Goal: Task Accomplishment & Management: Use online tool/utility

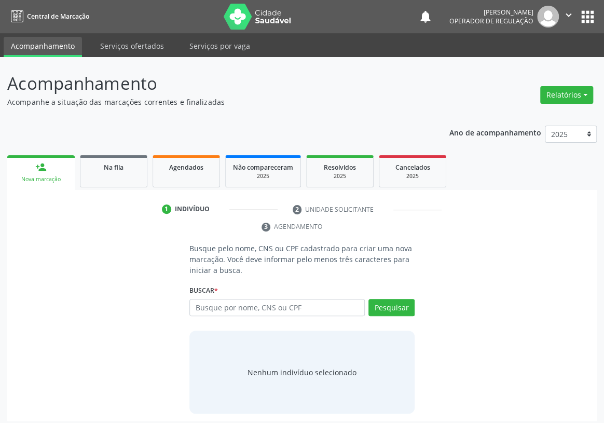
click at [200, 299] on input "text" at bounding box center [276, 308] width 175 height 18
type input "704806566310940"
click at [395, 299] on button "Pesquisar" at bounding box center [391, 308] width 46 height 18
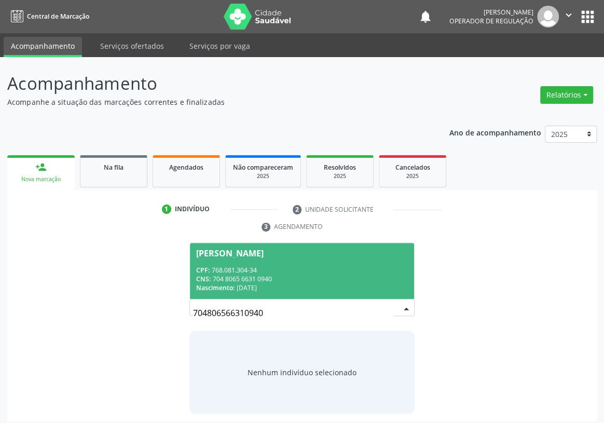
click at [278, 275] on div "CNS: 704 8065 6631 0940" at bounding box center [302, 279] width 212 height 9
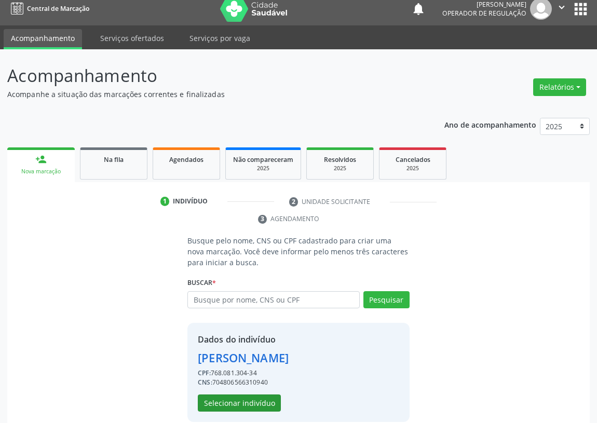
scroll to position [20, 0]
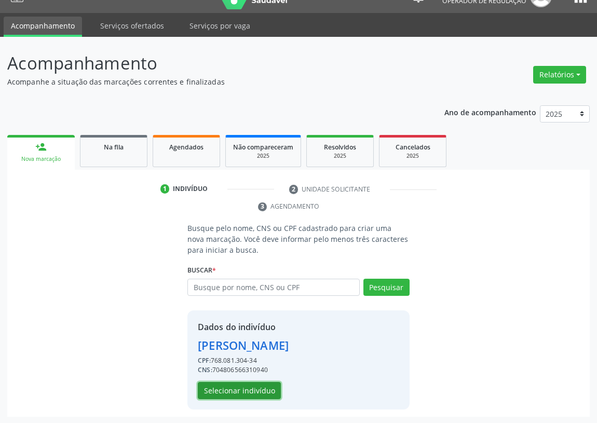
click at [252, 391] on button "Selecionar indivíduo" at bounding box center [239, 391] width 83 height 18
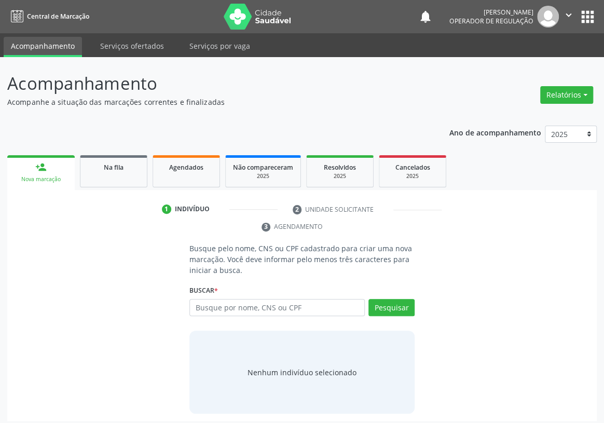
click at [215, 299] on input "text" at bounding box center [276, 308] width 175 height 18
type input "701707288908980"
drag, startPoint x: 377, startPoint y: 296, endPoint x: 380, endPoint y: 291, distance: 6.1
click at [379, 299] on button "Pesquisar" at bounding box center [391, 308] width 46 height 18
type input "701707288908980"
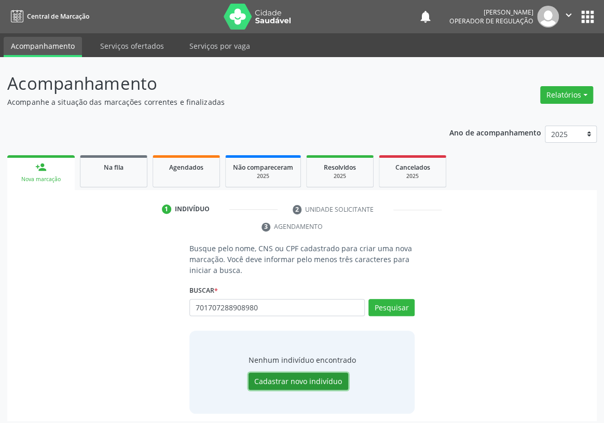
click at [313, 373] on button "Cadastrar novo indivíduo" at bounding box center [299, 382] width 100 height 18
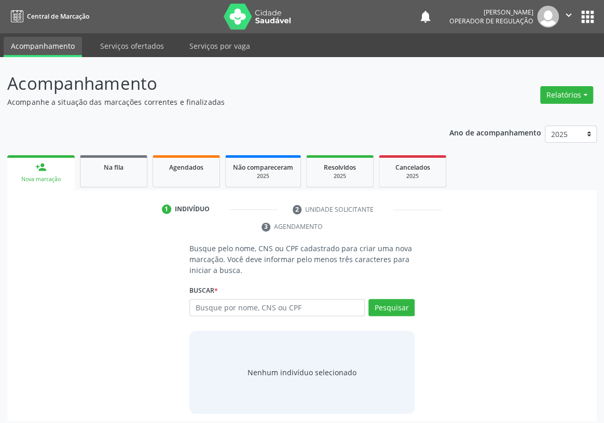
click at [202, 299] on input "text" at bounding box center [276, 308] width 175 height 18
type input "704102788908980"
drag, startPoint x: 397, startPoint y: 288, endPoint x: 391, endPoint y: 275, distance: 14.2
click at [394, 283] on div "Buscar * Busque por nome, CNS ou CPF Nenhum resultado encontrado para: " " Não …" at bounding box center [301, 303] width 225 height 40
click at [387, 299] on button "Pesquisar" at bounding box center [391, 308] width 46 height 18
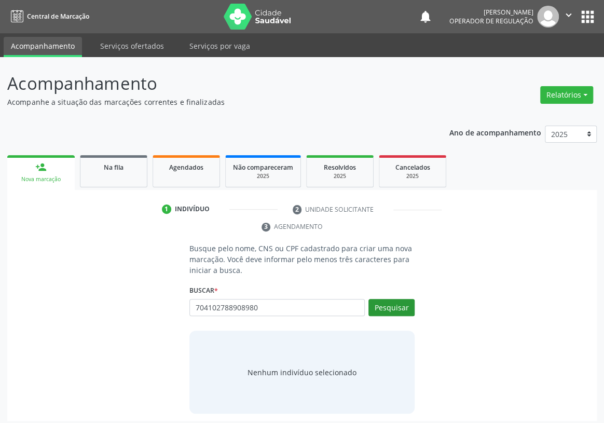
type input "704102788908980"
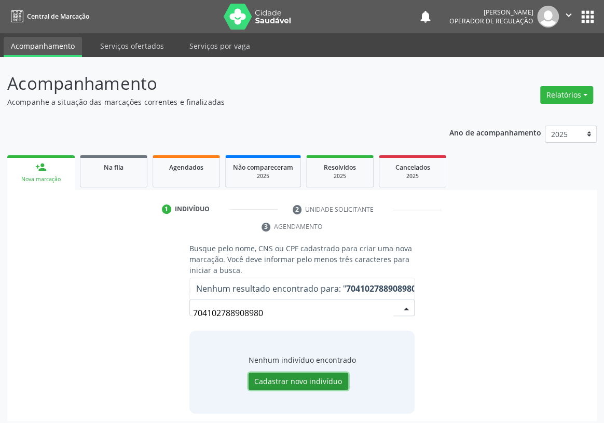
click at [307, 373] on button "Cadastrar novo indivíduo" at bounding box center [299, 382] width 100 height 18
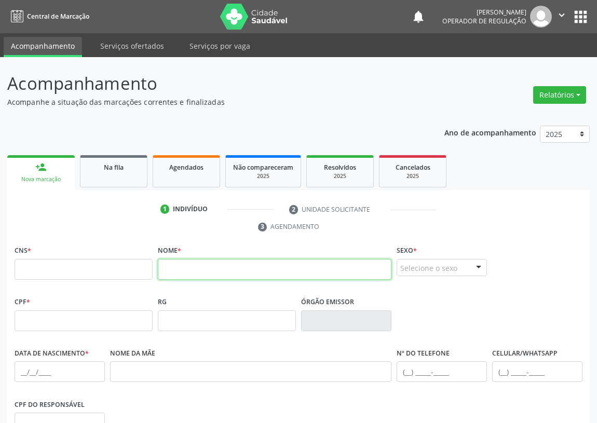
click at [179, 270] on input "text" at bounding box center [275, 269] width 234 height 21
type input "carla costa barros"
drag, startPoint x: 228, startPoint y: 269, endPoint x: 116, endPoint y: 268, distance: 111.6
click at [118, 269] on div "CNS * Nome * carla costa barros Sexo * Selecione o sexo Masculino Feminino Nenh…" at bounding box center [298, 268] width 573 height 51
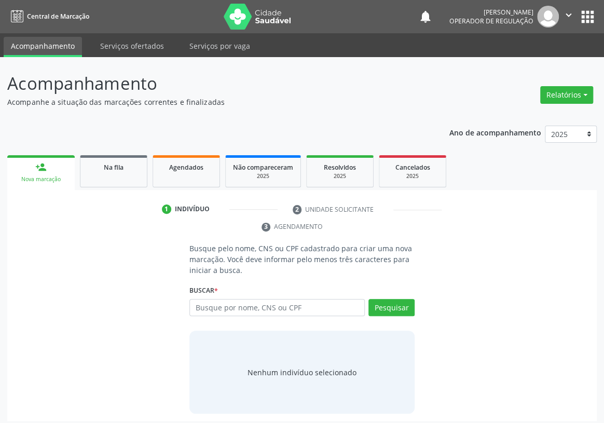
click at [197, 299] on input "text" at bounding box center [276, 308] width 175 height 18
type input "[PERSON_NAME]"
click at [392, 299] on button "Pesquisar" at bounding box center [391, 308] width 46 height 18
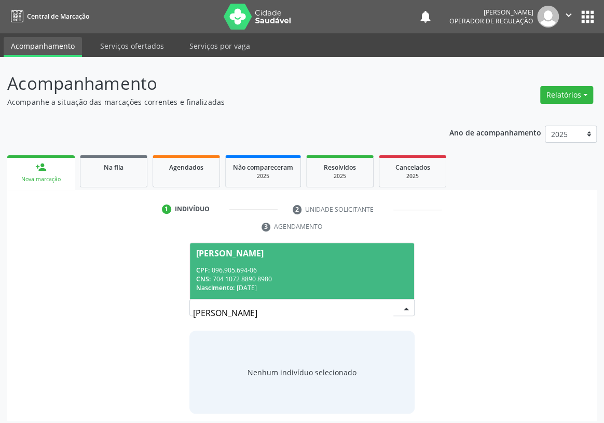
click at [281, 247] on span "Carla Costa Barros CPF: 096.905.694-06 CNS: 704 1072 8890 8980 Nascimento: 07/0…" at bounding box center [302, 271] width 224 height 56
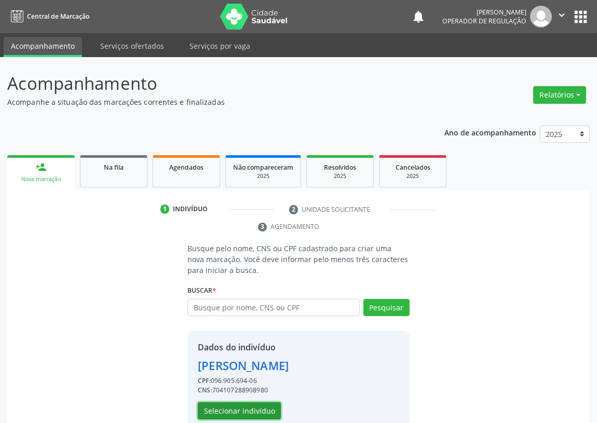
click at [219, 411] on button "Selecionar indivíduo" at bounding box center [239, 411] width 83 height 18
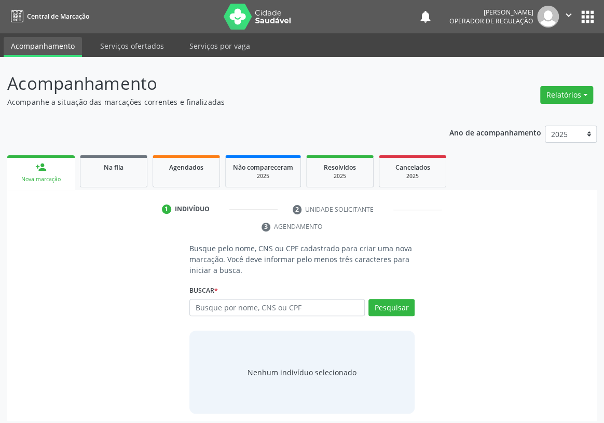
click at [206, 299] on input "text" at bounding box center [276, 308] width 175 height 18
type input "706201056536162"
click at [384, 299] on button "Pesquisar" at bounding box center [391, 308] width 46 height 18
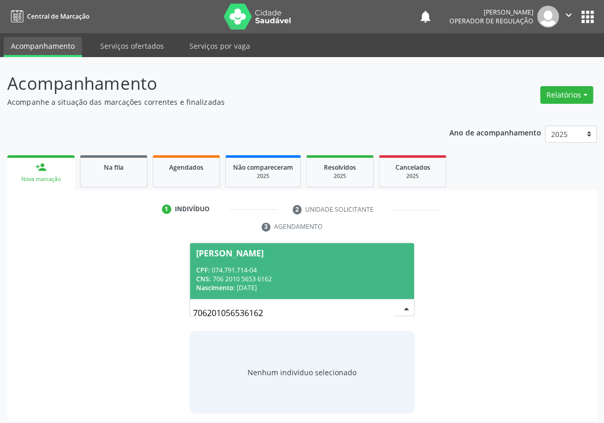
click at [287, 275] on div "CNS: 706 2010 5653 6162" at bounding box center [302, 279] width 212 height 9
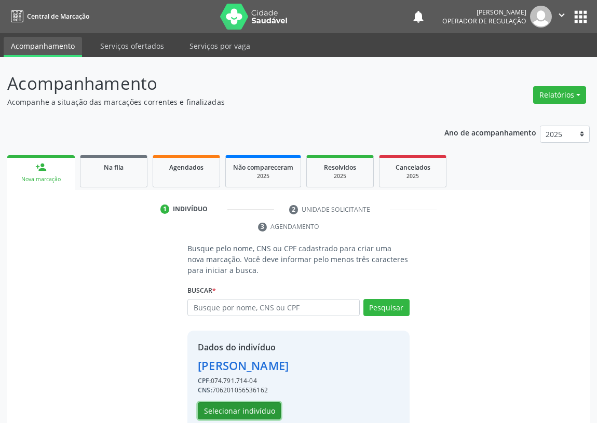
click at [225, 407] on button "Selecionar indivíduo" at bounding box center [239, 411] width 83 height 18
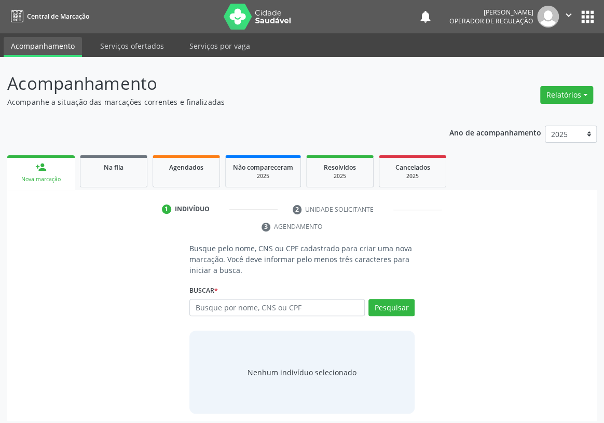
click at [214, 299] on input "text" at bounding box center [276, 308] width 175 height 18
type input "701804220859573"
click at [387, 299] on button "Pesquisar" at bounding box center [391, 308] width 46 height 18
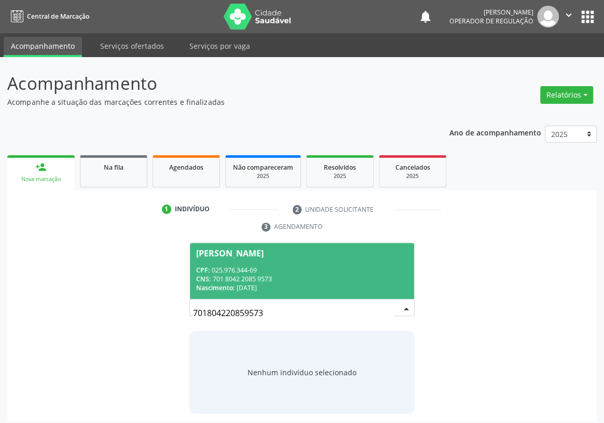
click at [239, 266] on div "CPF: 025.976.344-69" at bounding box center [302, 270] width 212 height 9
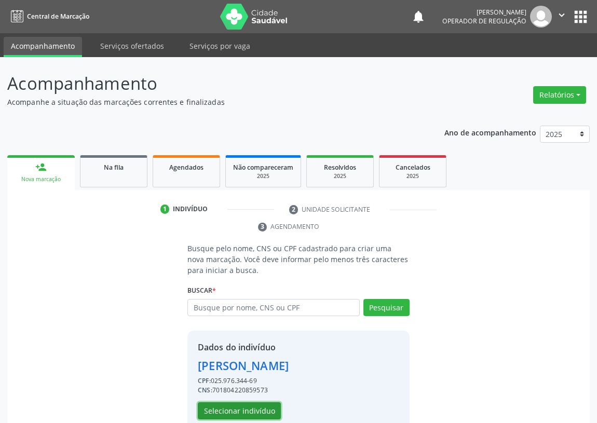
drag, startPoint x: 236, startPoint y: 410, endPoint x: 234, endPoint y: 405, distance: 5.3
click at [234, 405] on button "Selecionar indivíduo" at bounding box center [239, 411] width 83 height 18
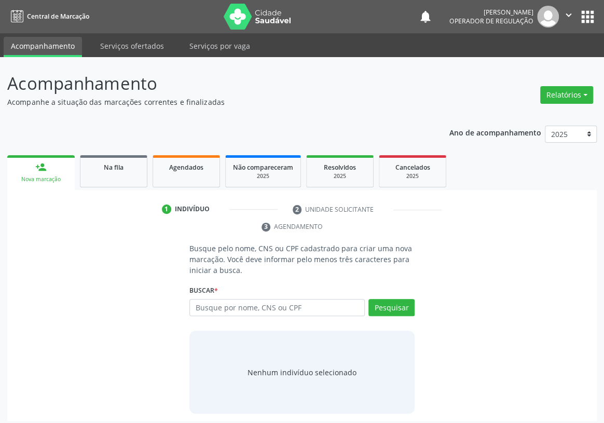
click at [202, 299] on input "text" at bounding box center [276, 308] width 175 height 18
type input "70040074699641"
click at [396, 299] on button "Pesquisar" at bounding box center [391, 308] width 46 height 18
type input "70040074699641"
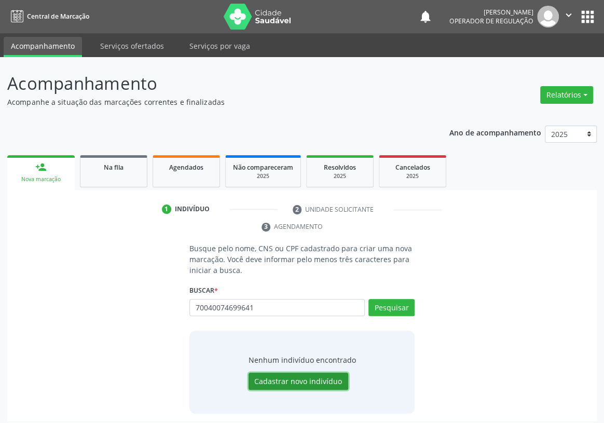
click at [277, 373] on button "Cadastrar novo indivíduo" at bounding box center [299, 382] width 100 height 18
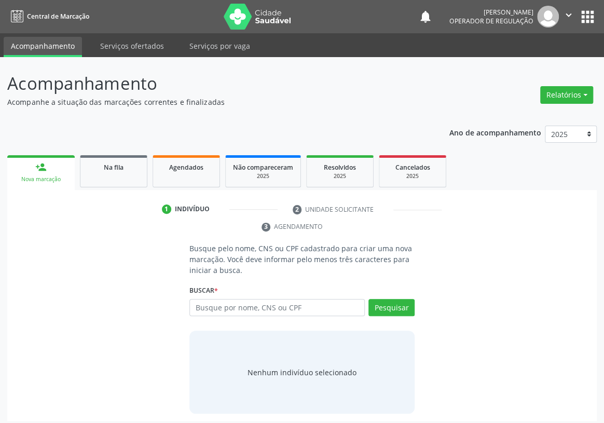
click at [208, 299] on input "text" at bounding box center [276, 308] width 175 height 18
type input "700400974699641"
click at [402, 299] on button "Pesquisar" at bounding box center [391, 308] width 46 height 18
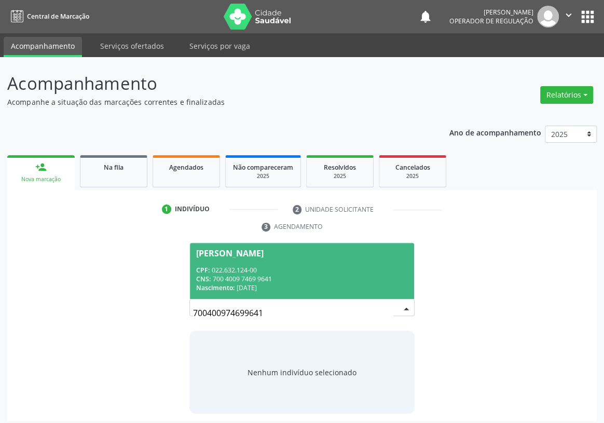
click at [255, 266] on div "CPF: 022.632.124-00" at bounding box center [302, 270] width 212 height 9
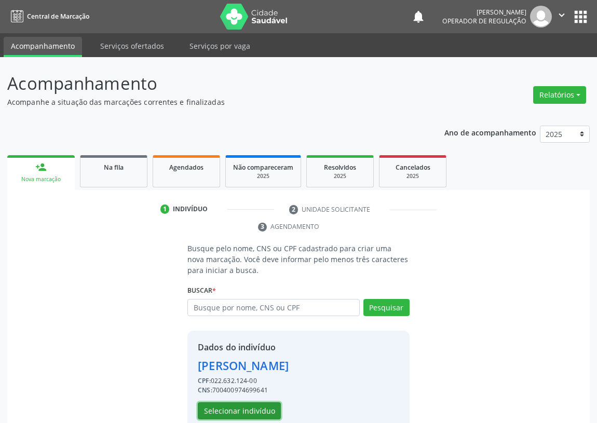
click at [233, 410] on button "Selecionar indivíduo" at bounding box center [239, 411] width 83 height 18
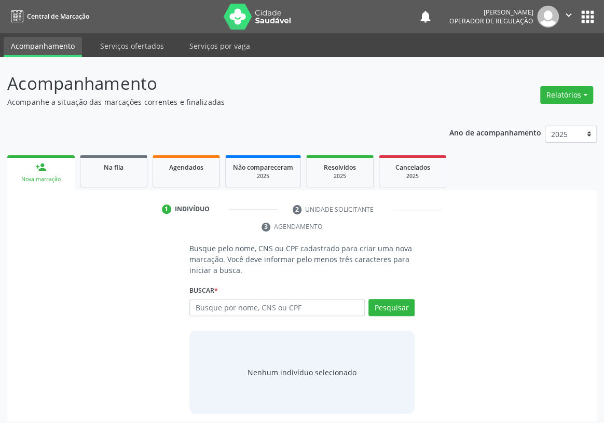
drag, startPoint x: 205, startPoint y: 290, endPoint x: 244, endPoint y: 286, distance: 39.6
click at [209, 299] on input "text" at bounding box center [276, 308] width 175 height 18
type input "702605788154249"
click at [390, 299] on button "Pesquisar" at bounding box center [391, 308] width 46 height 18
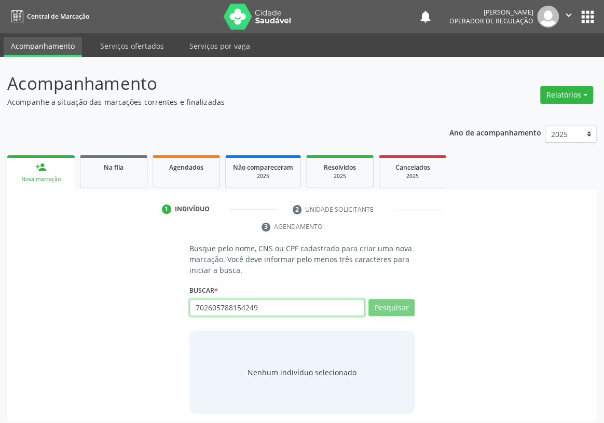
drag, startPoint x: 277, startPoint y: 292, endPoint x: 124, endPoint y: 302, distance: 153.4
click at [126, 303] on div "Busque pelo nome, CNS ou CPF cadastrado para criar uma nova marcação. Você deve…" at bounding box center [302, 328] width 575 height 171
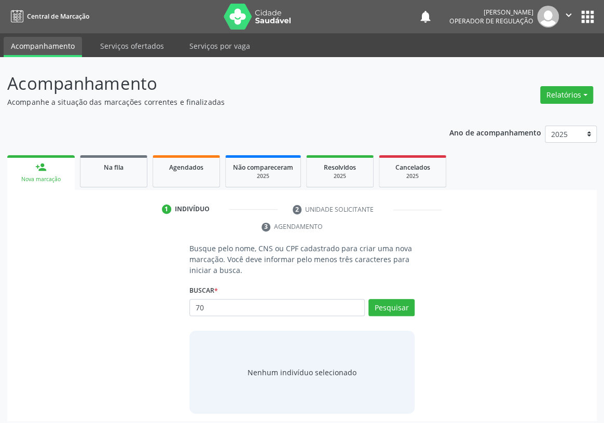
type input "7"
click at [295, 299] on input "ANNA CECILIA DE SOUSA SANOS" at bounding box center [276, 308] width 175 height 18
type input "ANNA CECILIA DE SOUSA SANTOS"
click at [402, 299] on button "Pesquisar" at bounding box center [391, 308] width 46 height 18
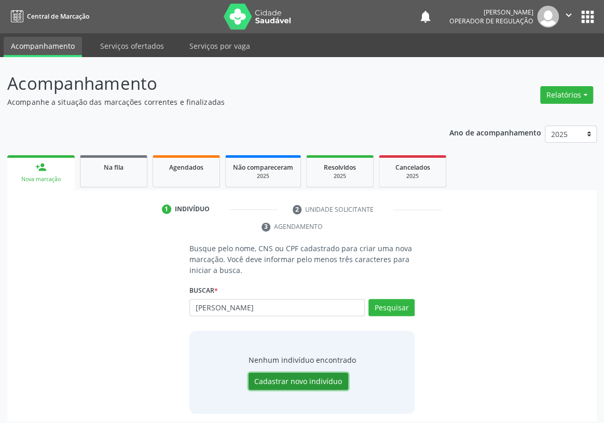
click at [273, 373] on button "Cadastrar novo indivíduo" at bounding box center [299, 382] width 100 height 18
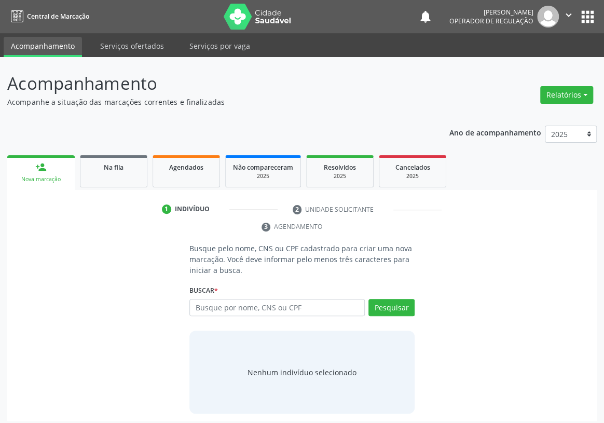
click at [204, 299] on input "text" at bounding box center [276, 308] width 175 height 18
type input "702605788154249"
click at [387, 299] on button "Pesquisar" at bounding box center [391, 308] width 46 height 18
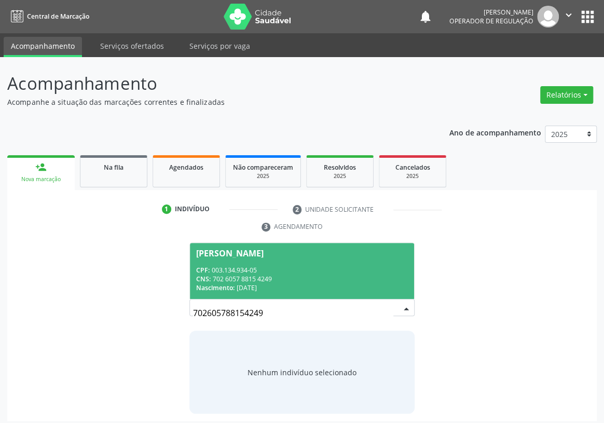
click at [227, 249] on div "Anna Cecilia de Sousa Santos" at bounding box center [229, 253] width 67 height 8
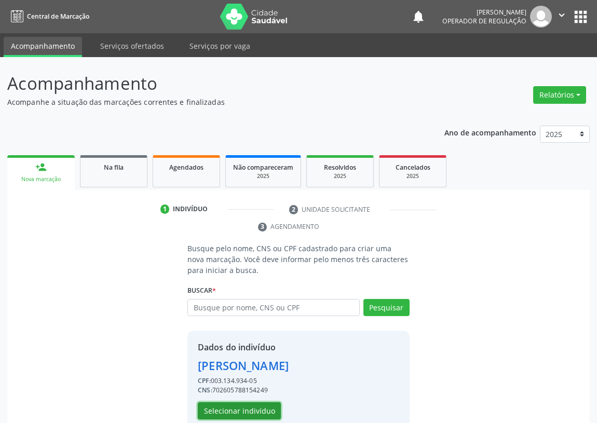
click at [239, 407] on button "Selecionar indivíduo" at bounding box center [239, 411] width 83 height 18
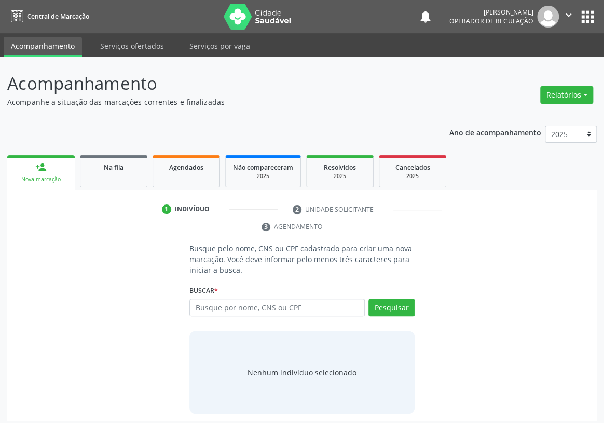
click at [207, 299] on input "text" at bounding box center [276, 308] width 175 height 18
type input "703005841035672"
click at [390, 299] on button "Pesquisar" at bounding box center [391, 308] width 46 height 18
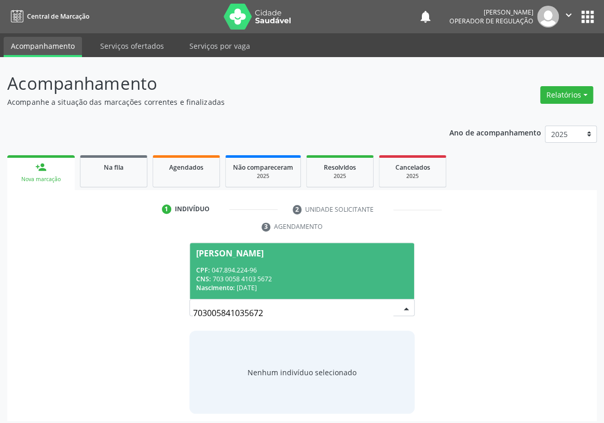
click at [319, 266] on div "CPF: 047.894.224-96" at bounding box center [302, 270] width 212 height 9
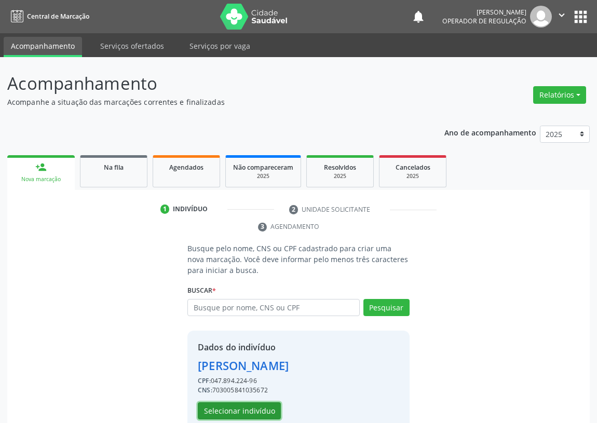
click at [219, 412] on button "Selecionar indivíduo" at bounding box center [239, 411] width 83 height 18
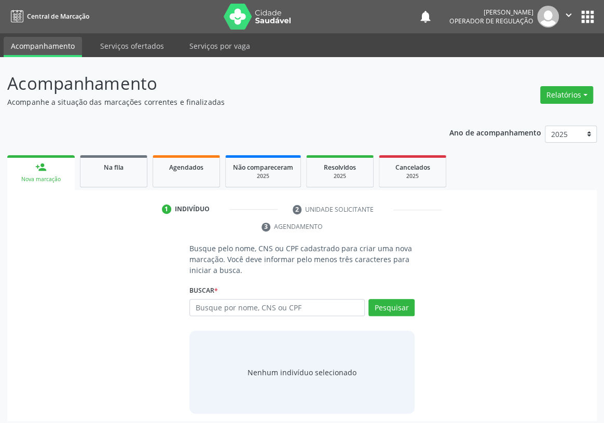
click at [211, 299] on input "text" at bounding box center [276, 308] width 175 height 18
type input "700606443266969"
click at [388, 299] on button "Pesquisar" at bounding box center [391, 308] width 46 height 18
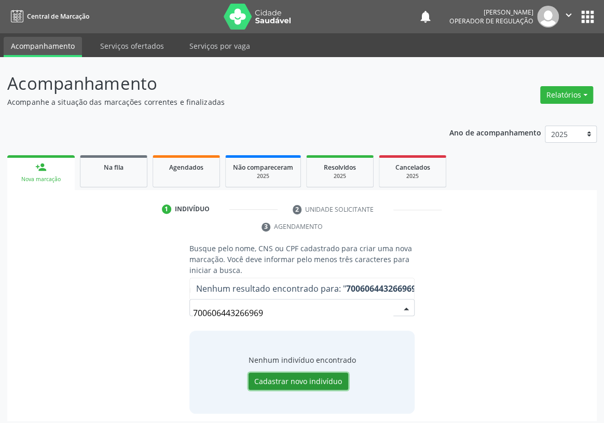
click at [275, 373] on button "Cadastrar novo indivíduo" at bounding box center [299, 382] width 100 height 18
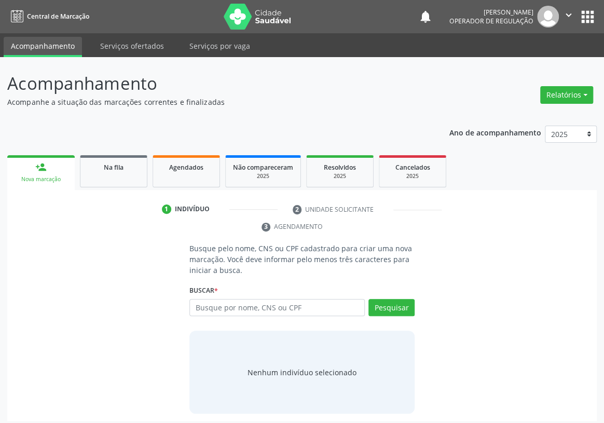
click at [200, 299] on input "text" at bounding box center [276, 308] width 175 height 18
type input "700.606443266969"
drag, startPoint x: 391, startPoint y: 291, endPoint x: 379, endPoint y: 292, distance: 12.0
click at [385, 299] on button "Pesquisar" at bounding box center [391, 308] width 46 height 18
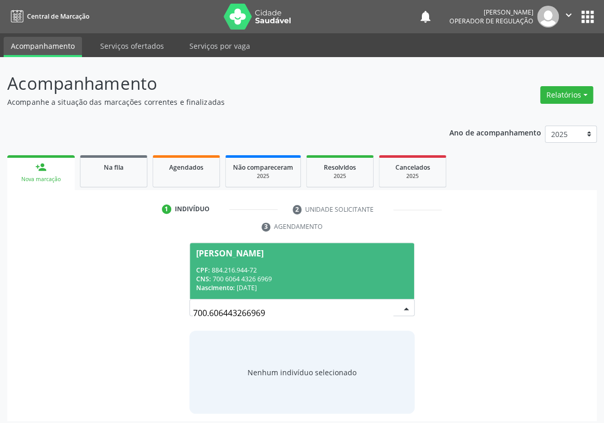
click at [267, 283] on div "Nascimento: [DATE]" at bounding box center [302, 287] width 212 height 9
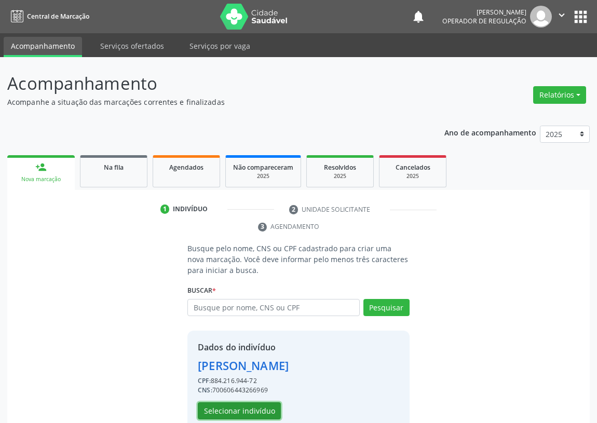
click at [241, 411] on button "Selecionar indivíduo" at bounding box center [239, 411] width 83 height 18
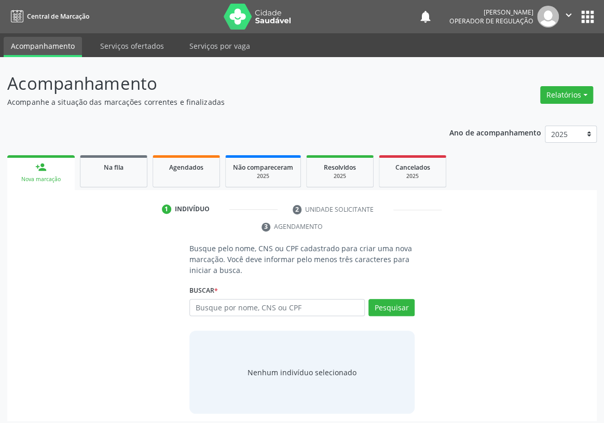
click at [201, 299] on input "text" at bounding box center [276, 308] width 175 height 18
type input "703206641145996"
click at [384, 299] on button "Pesquisar" at bounding box center [391, 308] width 46 height 18
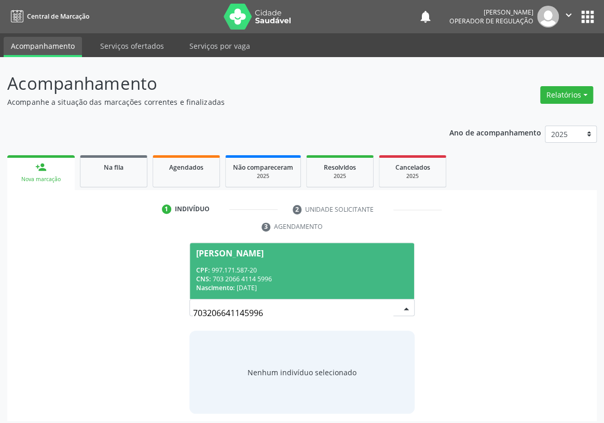
click at [204, 266] on span "CPF:" at bounding box center [202, 270] width 13 height 9
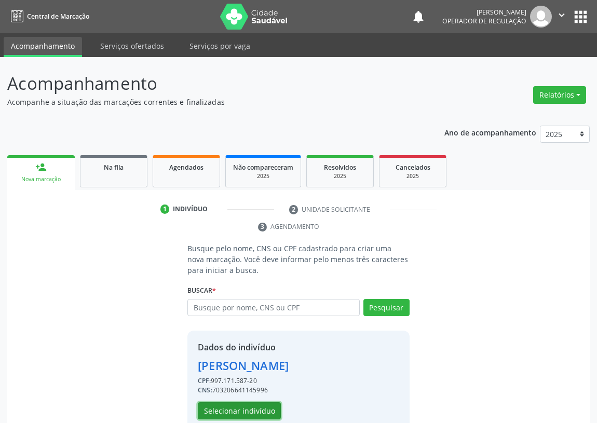
click at [229, 405] on button "Selecionar indivíduo" at bounding box center [239, 411] width 83 height 18
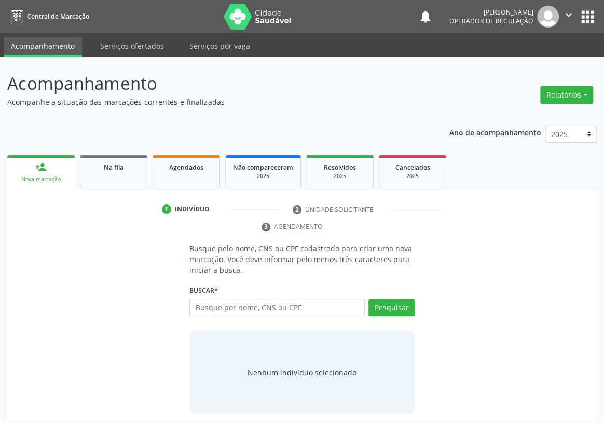
drag, startPoint x: 204, startPoint y: 291, endPoint x: 196, endPoint y: 291, distance: 7.8
click at [199, 299] on input "text" at bounding box center [276, 308] width 175 height 18
type input "705401476134695"
click at [398, 299] on button "Pesquisar" at bounding box center [391, 308] width 46 height 18
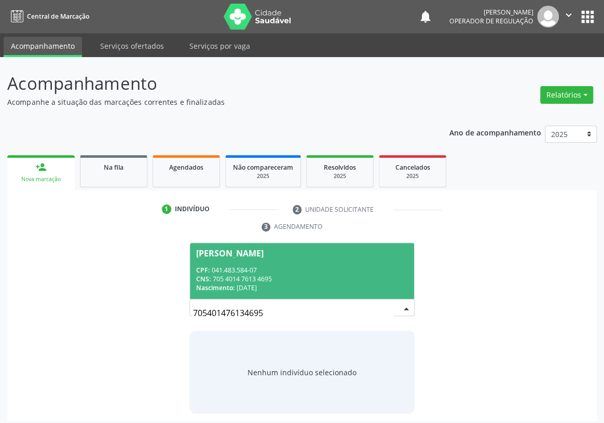
click at [238, 246] on span "[PERSON_NAME] CPF: 041.483.584-07 CNS: 705 4014 7613 4695 Nascimento: [DATE]" at bounding box center [302, 271] width 224 height 56
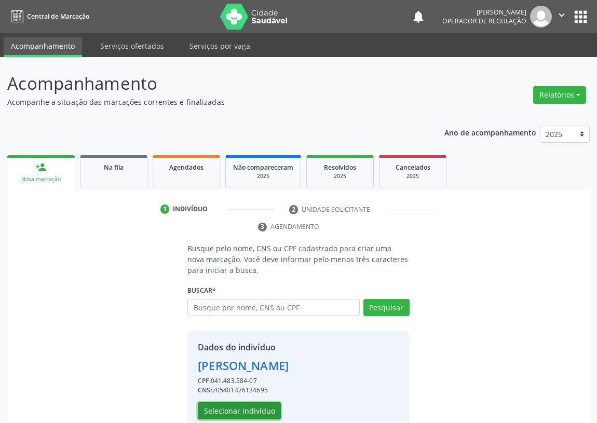
click at [229, 409] on button "Selecionar indivíduo" at bounding box center [239, 411] width 83 height 18
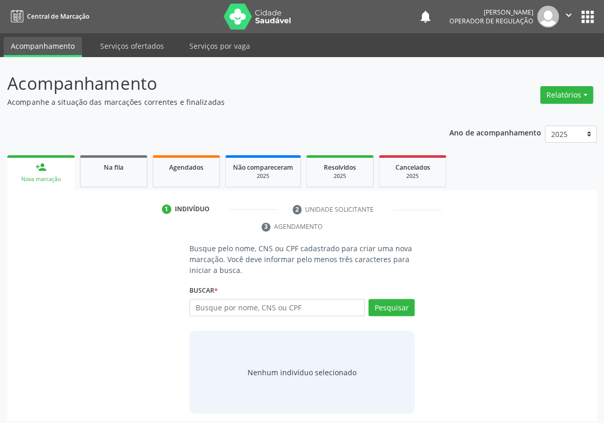
drag, startPoint x: 201, startPoint y: 290, endPoint x: 196, endPoint y: 290, distance: 5.7
click at [199, 299] on input "text" at bounding box center [276, 308] width 175 height 18
type input "701801223541377"
click at [390, 299] on button "Pesquisar" at bounding box center [391, 308] width 46 height 18
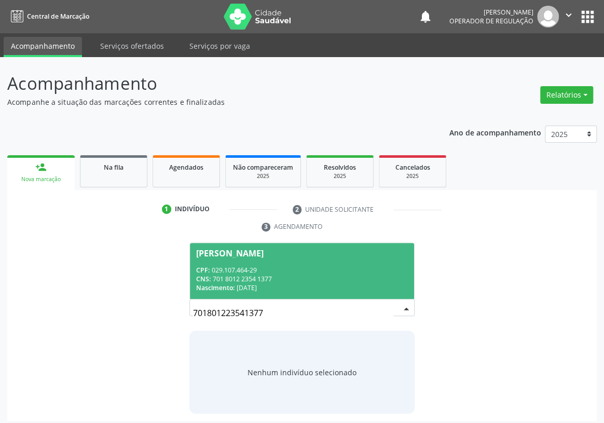
click at [284, 275] on div "CNS: 701 8012 2354 1377" at bounding box center [302, 279] width 212 height 9
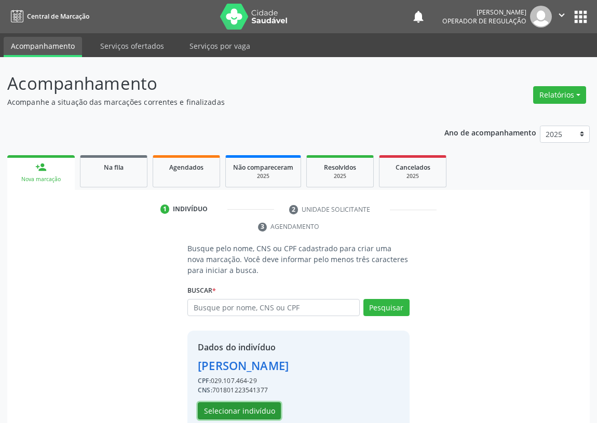
click at [234, 407] on button "Selecionar indivíduo" at bounding box center [239, 411] width 83 height 18
